Goal: Find contact information: Find contact information

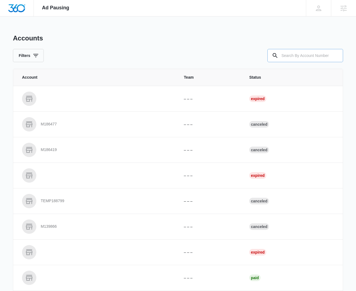
click at [304, 53] on input "text" at bounding box center [305, 55] width 76 height 13
paste input "M321337"
type input "M321337"
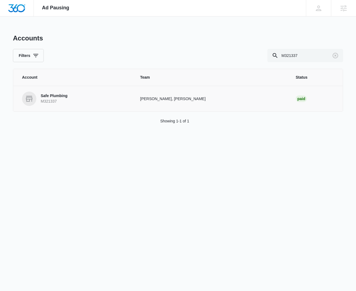
click at [66, 94] on p "Safe Plumbing" at bounding box center [54, 95] width 27 height 5
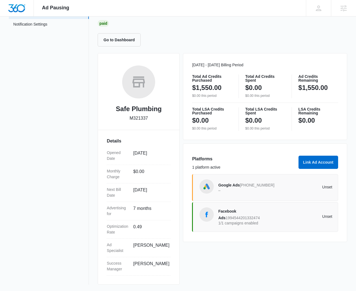
scroll to position [40, 0]
drag, startPoint x: 271, startPoint y: 183, endPoint x: 268, endPoint y: 1, distance: 182.2
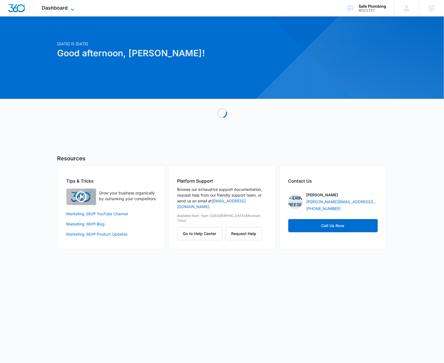
click at [67, 8] on span "Dashboard" at bounding box center [55, 8] width 26 height 6
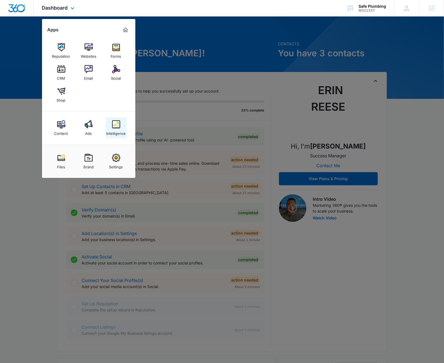
click at [121, 124] on link "Intelligence" at bounding box center [116, 128] width 21 height 21
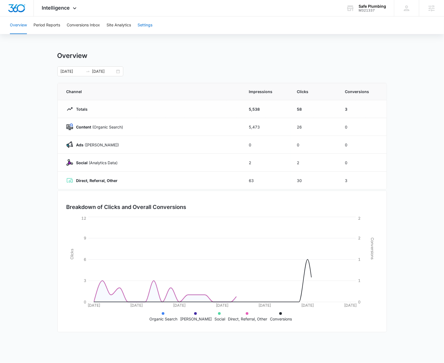
click at [141, 17] on div "Intelligence Apps Reputation Websites Forms CRM Email Social Shop Content Ads I…" at bounding box center [222, 170] width 444 height 340
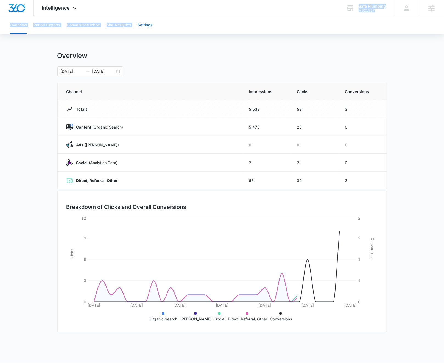
click at [148, 24] on button "Settings" at bounding box center [145, 25] width 15 height 18
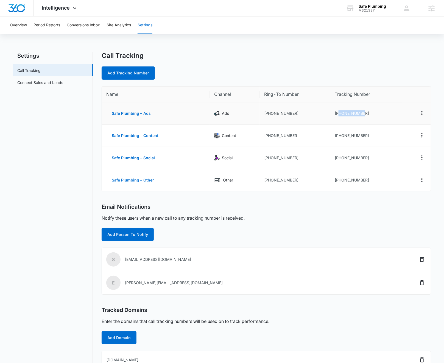
drag, startPoint x: 371, startPoint y: 115, endPoint x: 339, endPoint y: 116, distance: 32.2
click at [339, 116] on td "+15132788001" at bounding box center [367, 113] width 72 height 22
copy td "5132788001"
